Goal: Find specific page/section: Find specific page/section

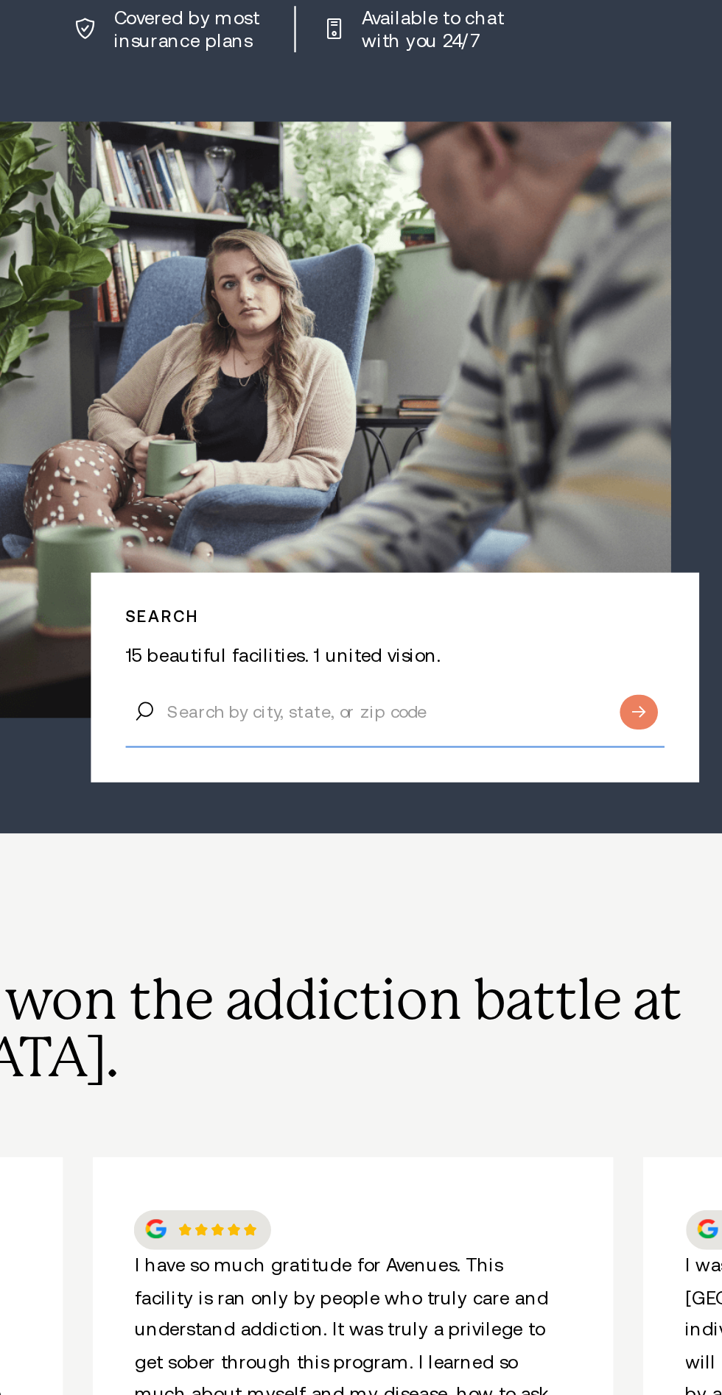
click at [414, 678] on input "Search by city, state, or zip code" at bounding box center [406, 693] width 240 height 31
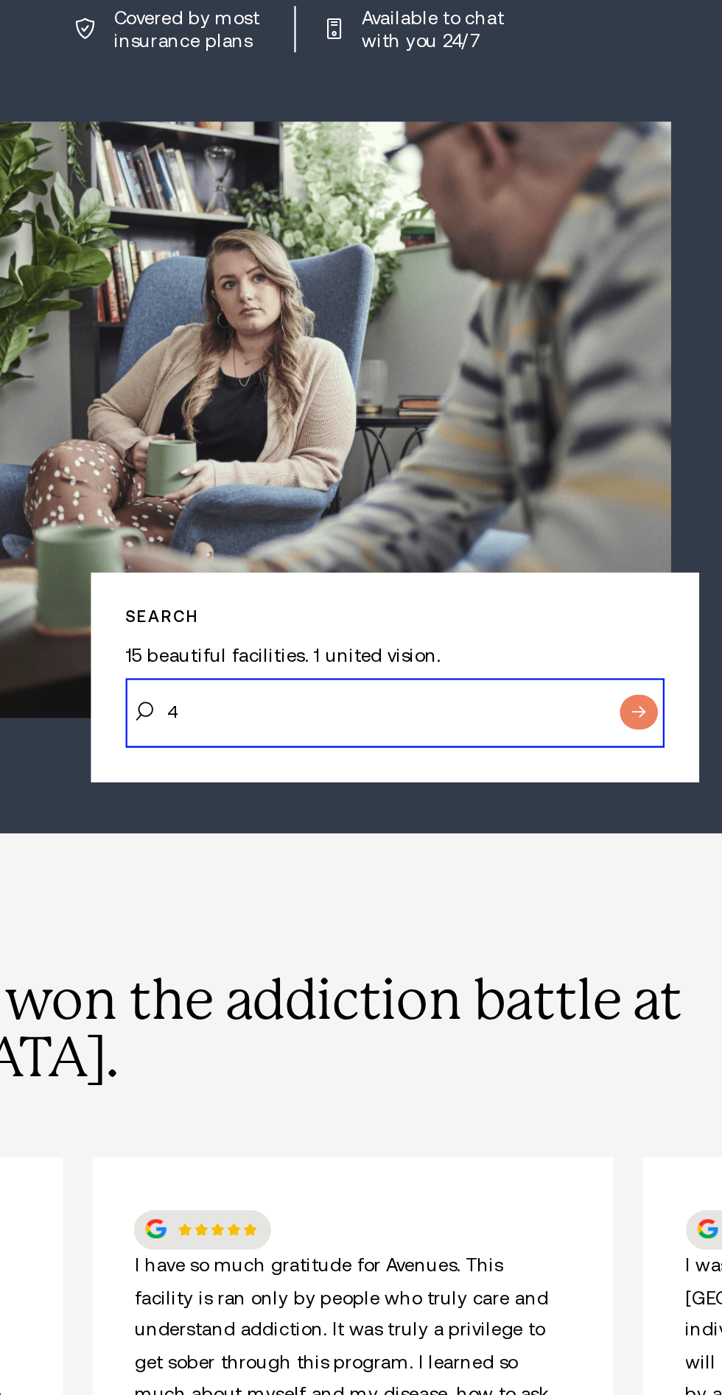
click at [415, 678] on input "4" at bounding box center [406, 693] width 240 height 31
type input "4713"
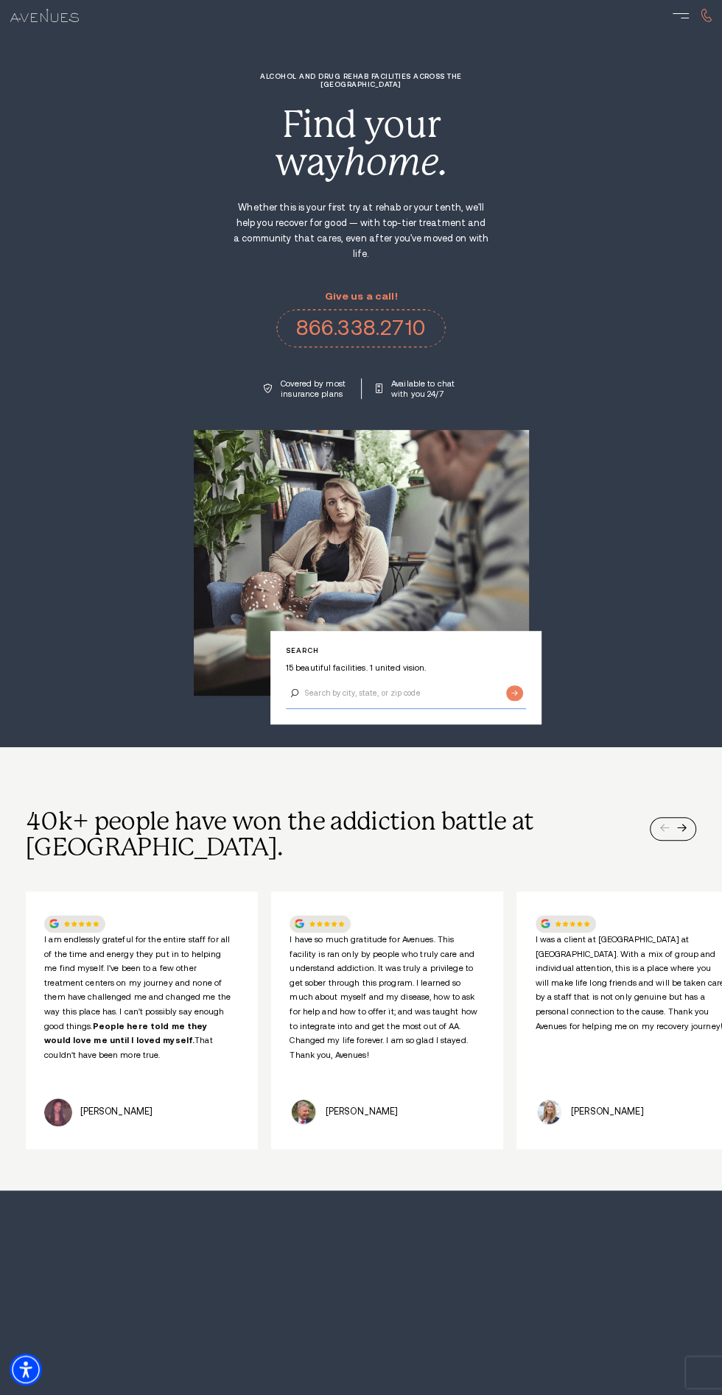
click at [438, 678] on input "Search by city, state, or zip code" at bounding box center [406, 693] width 240 height 31
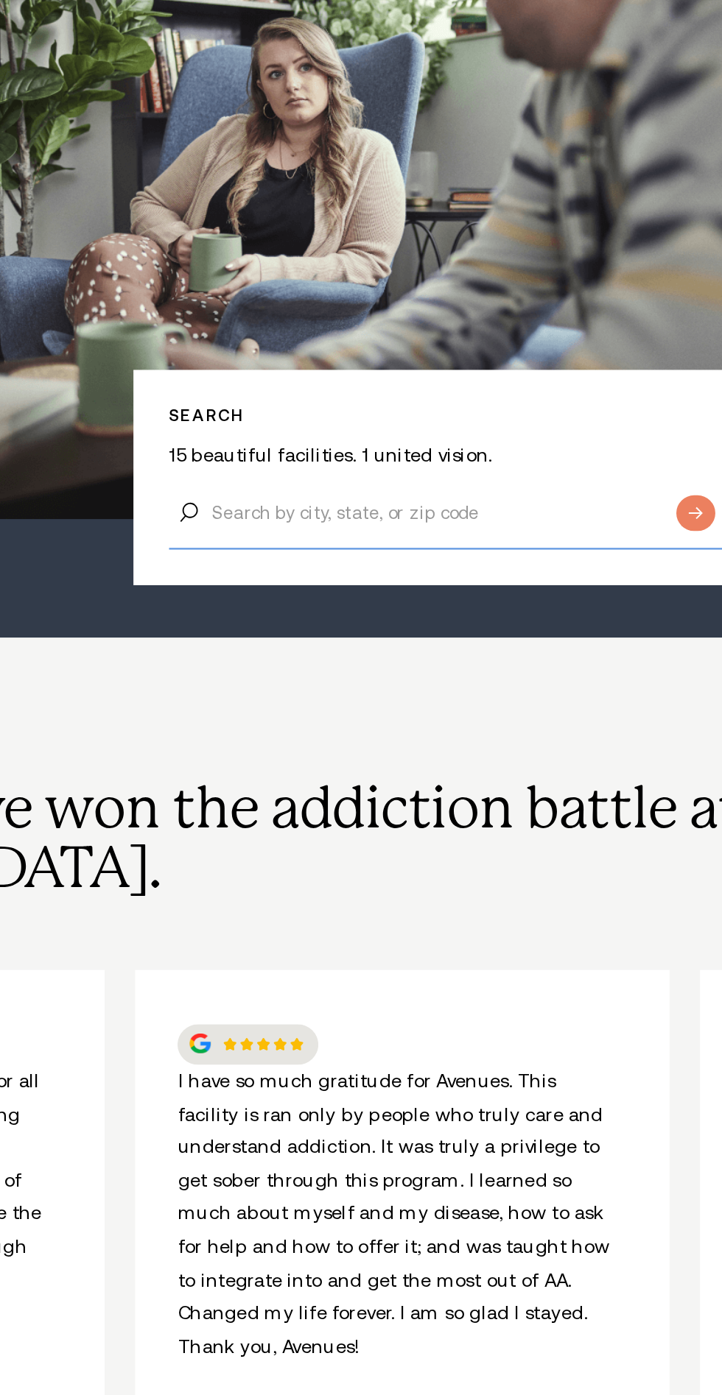
click at [396, 678] on input "Search by city, state, or zip code" at bounding box center [406, 693] width 240 height 31
click at [432, 678] on input "Search by city, state, or zip code" at bounding box center [406, 693] width 240 height 31
